Goal: Find specific page/section

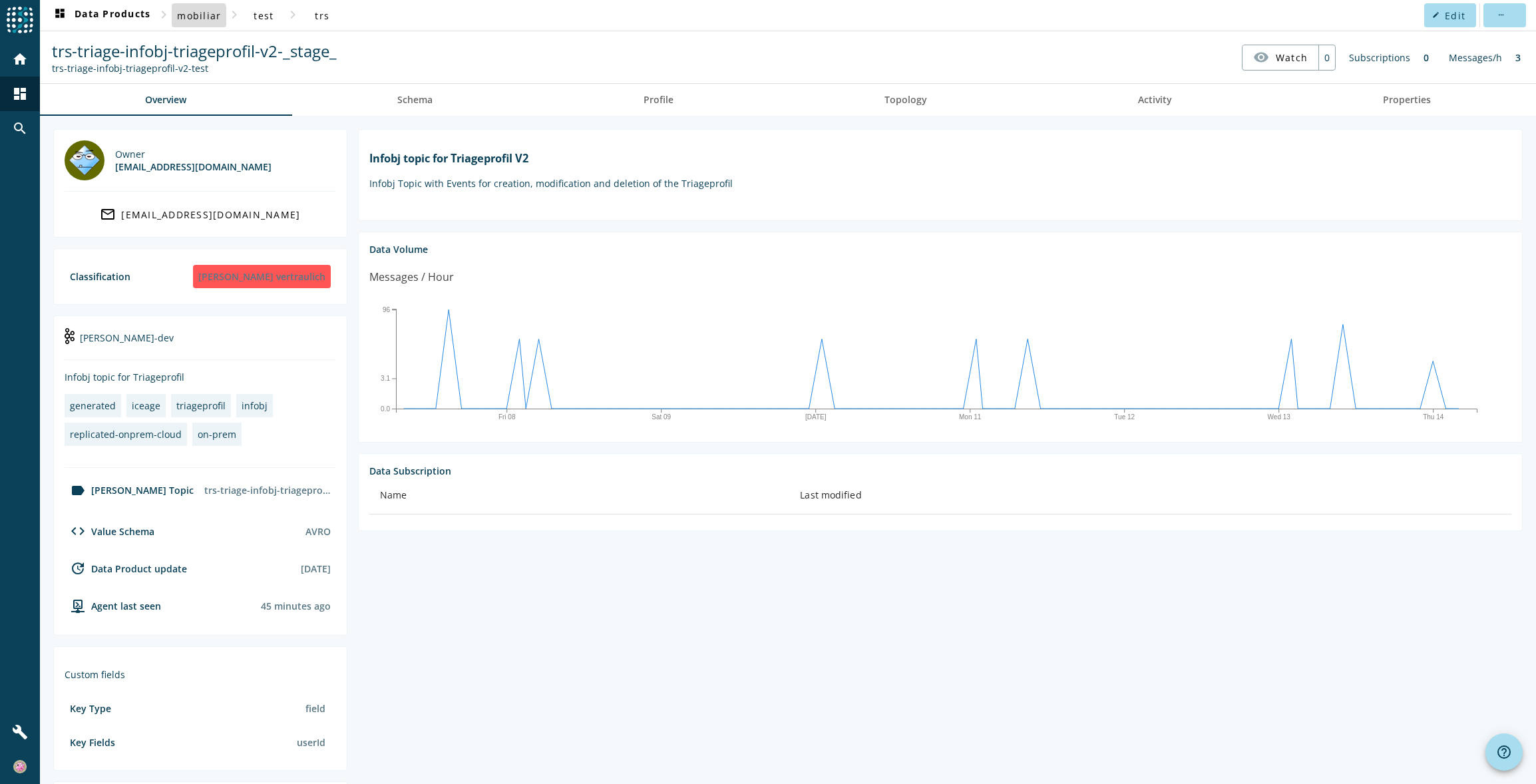
click at [194, 17] on span "mobiliar" at bounding box center [199, 15] width 44 height 13
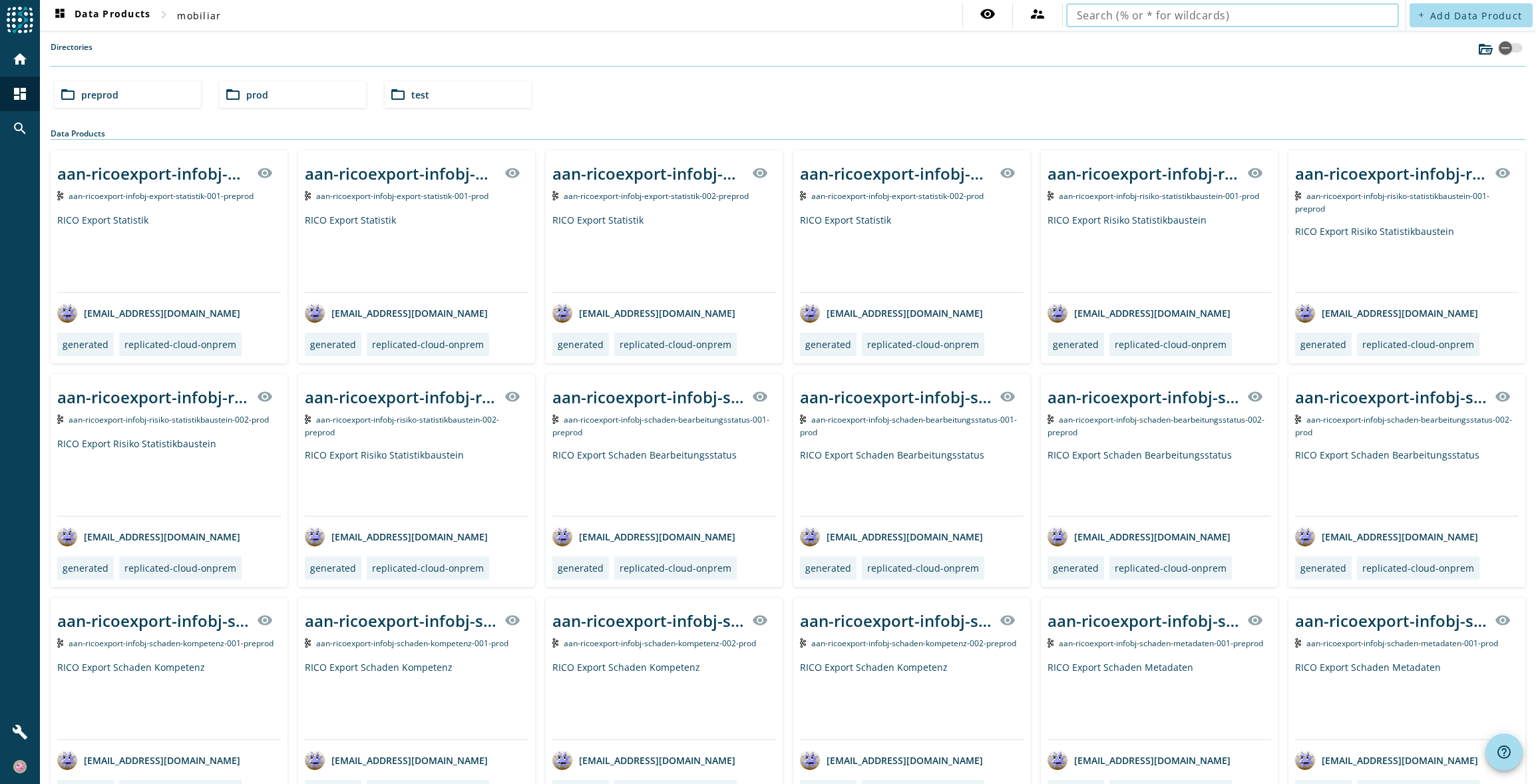
click at [1078, 18] on input "text" at bounding box center [1232, 15] width 311 height 16
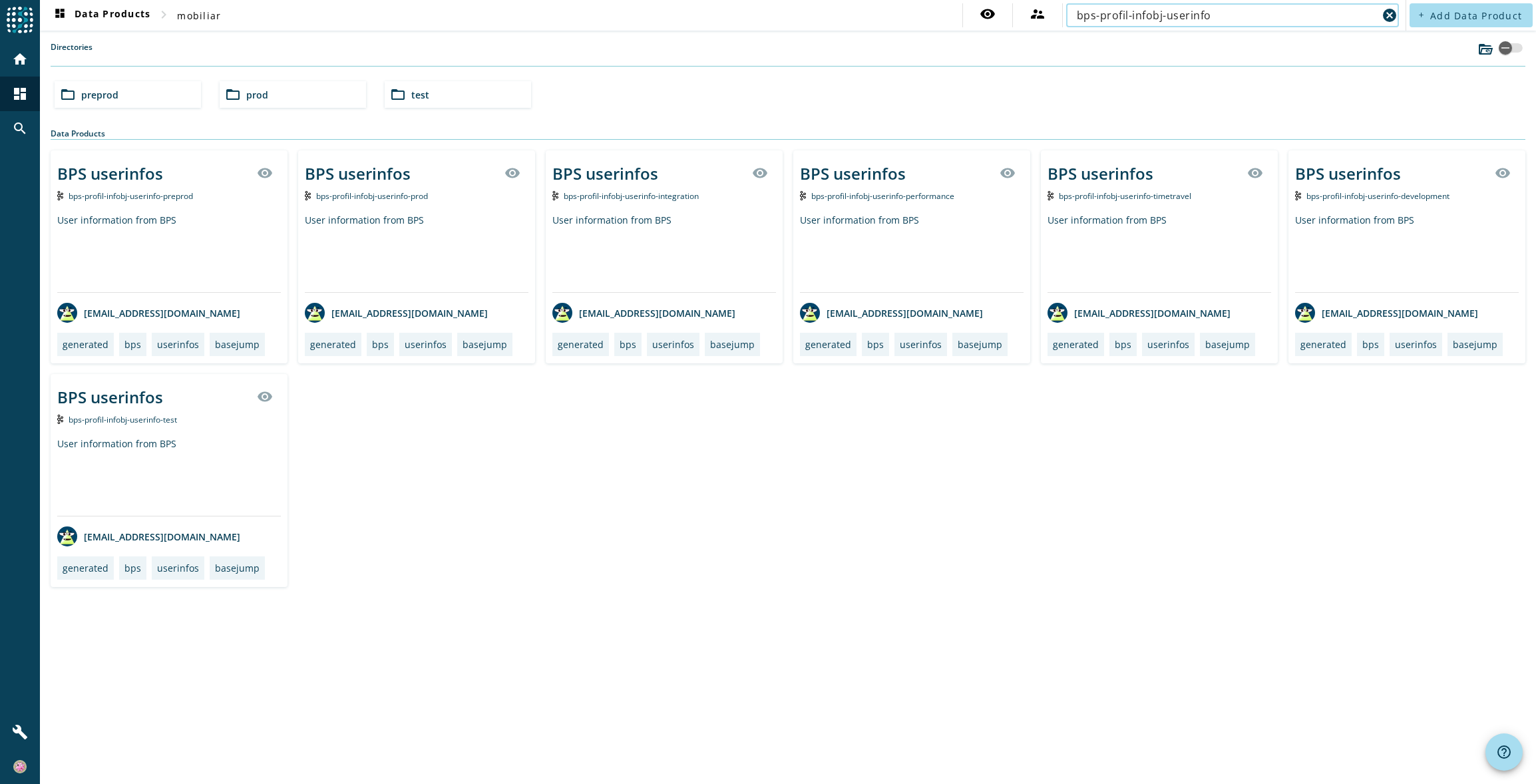
type input "bps-profil-infobj-userinfo"
click at [404, 197] on span "bps-profil-infobj-userinfo-prod" at bounding box center [371, 196] width 112 height 11
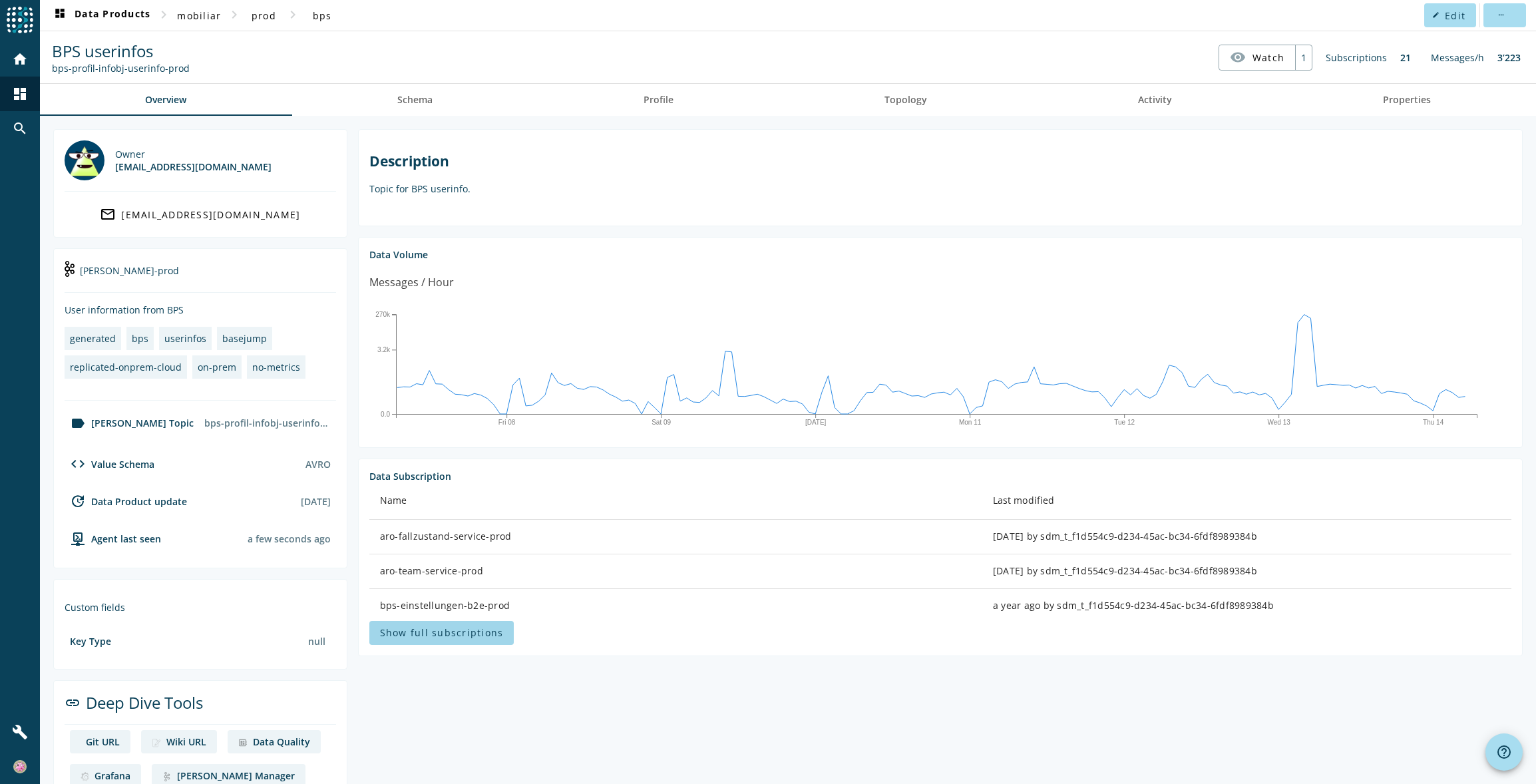
click at [448, 635] on span "Show full subscriptions" at bounding box center [442, 632] width 124 height 13
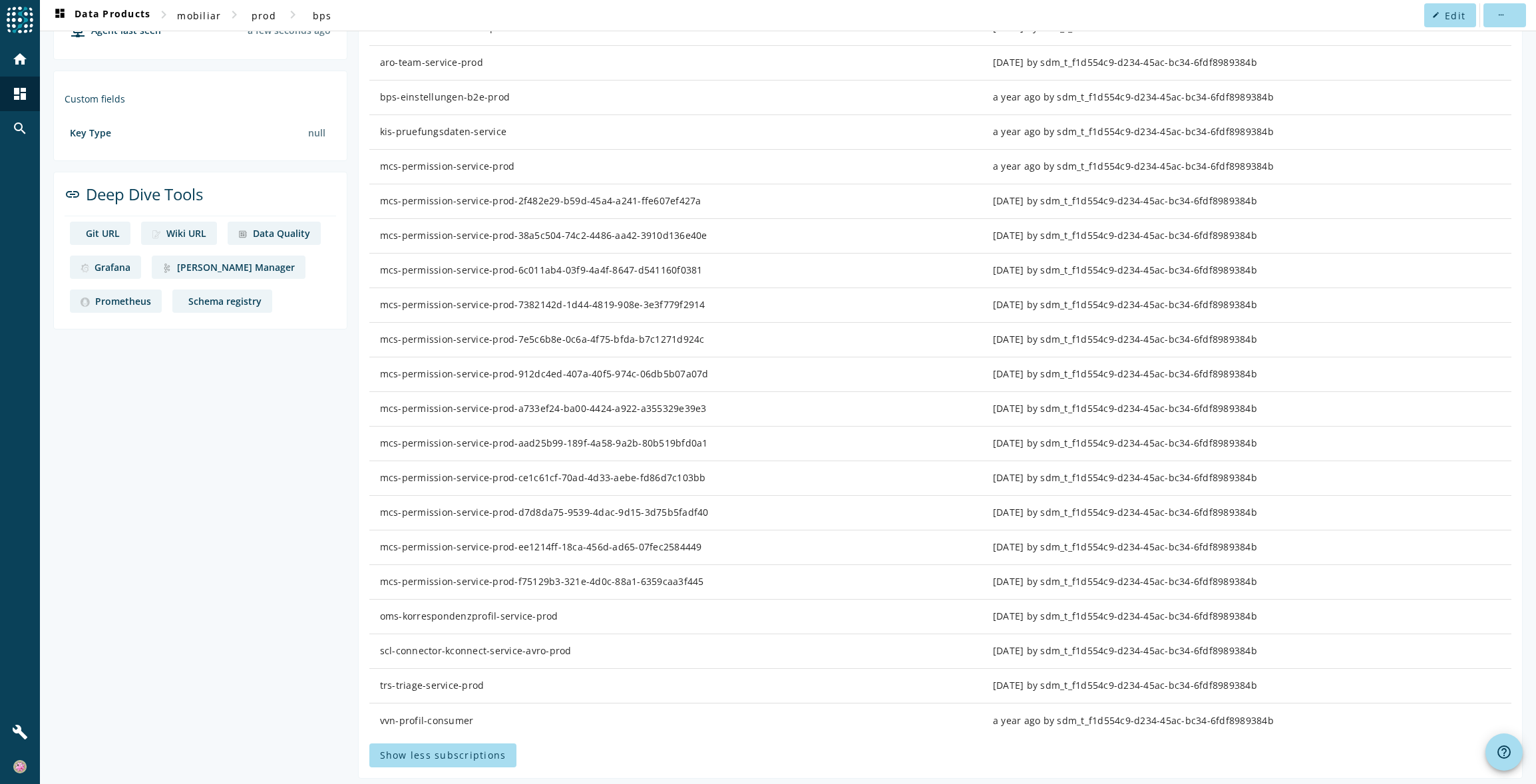
scroll to position [527, 0]
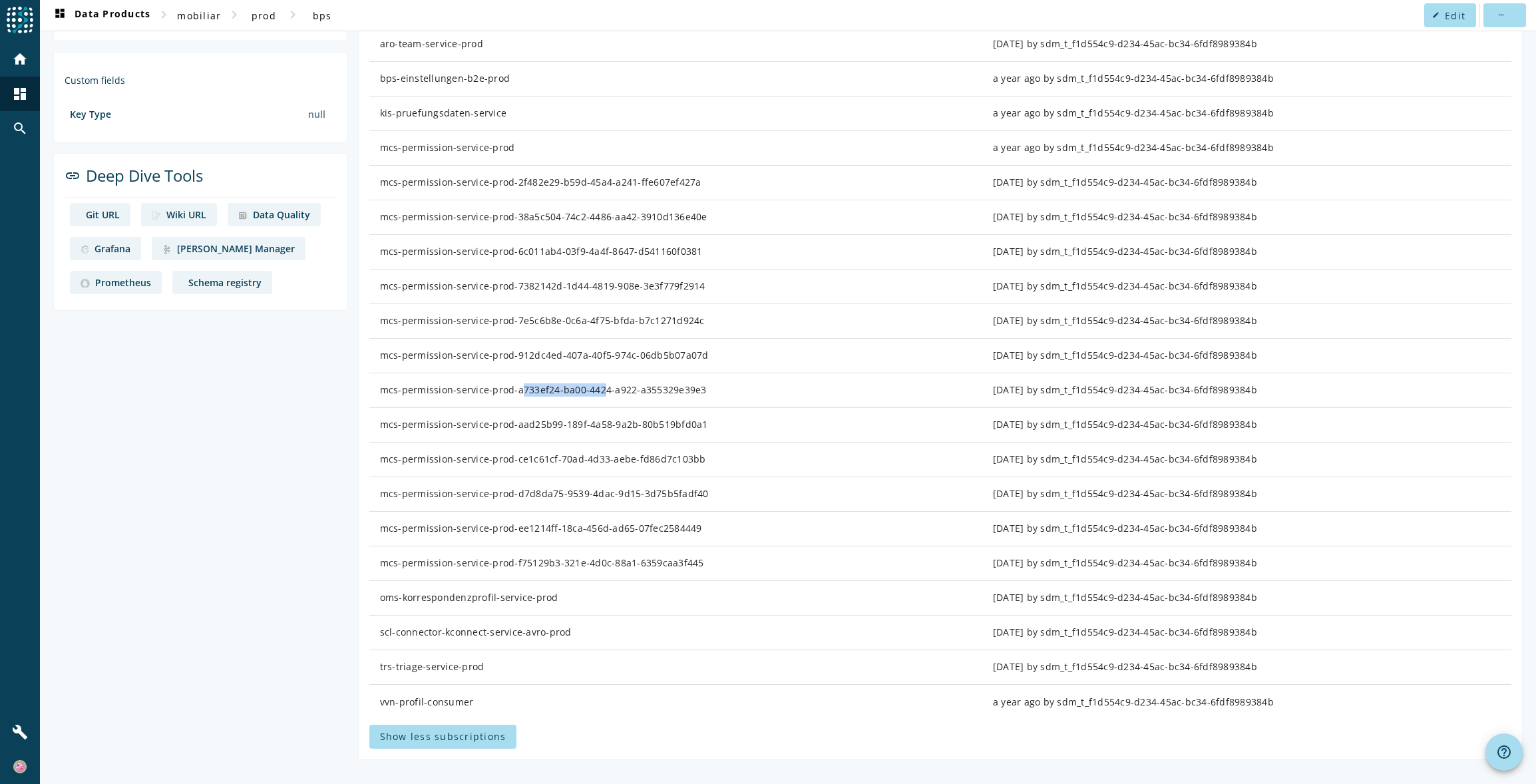
drag, startPoint x: 511, startPoint y: 387, endPoint x: 590, endPoint y: 388, distance: 79.0
click at [590, 388] on div "mcs-permission-service-prod-a733ef24-ba00-4424-a922-a355329e39e3" at bounding box center [676, 390] width 592 height 13
